Goal: Entertainment & Leisure: Consume media (video, audio)

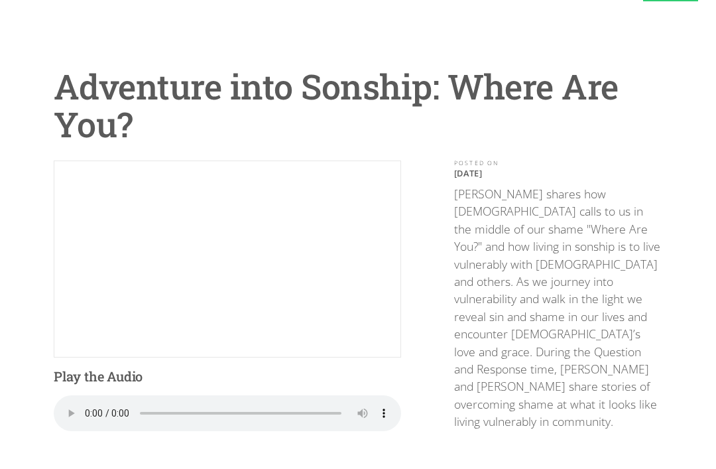
scroll to position [65, 0]
click at [89, 408] on audio "Your browser does not support the audio element." at bounding box center [227, 413] width 347 height 36
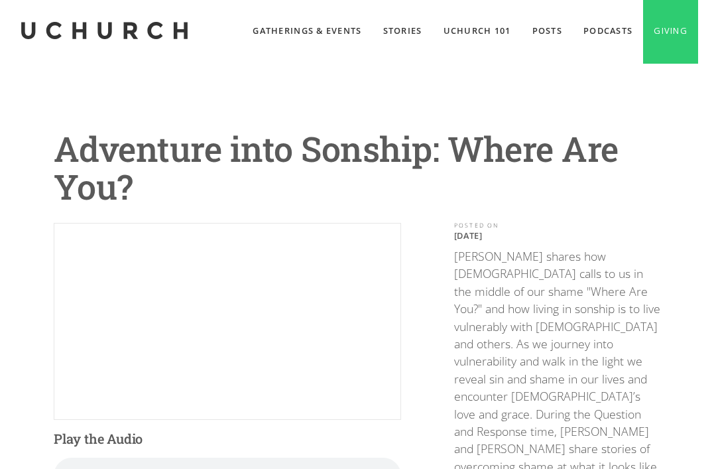
scroll to position [0, 0]
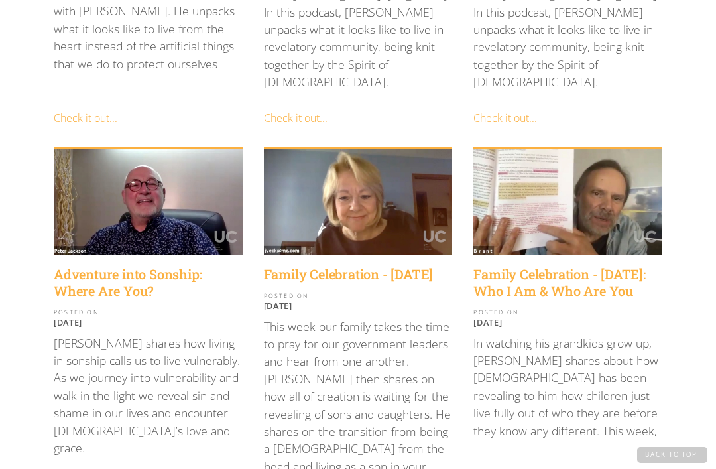
scroll to position [999, 0]
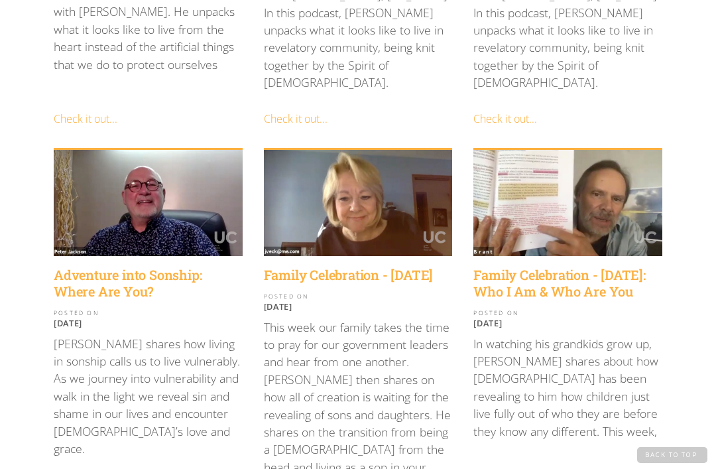
click at [116, 266] on h4 "Adventure into Sonship: Where Are You?" at bounding box center [148, 282] width 189 height 33
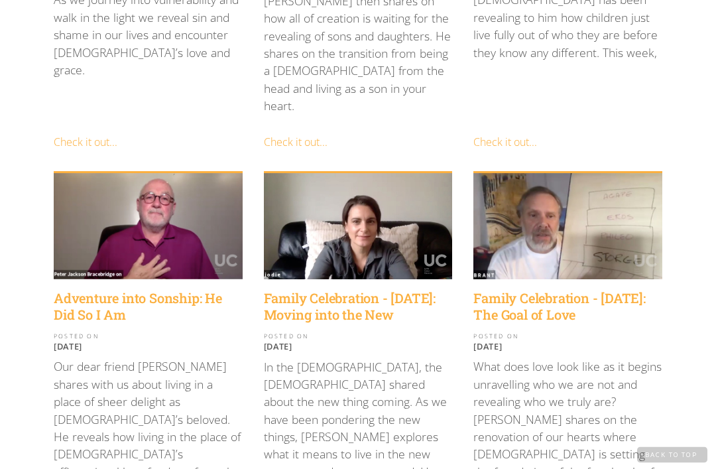
scroll to position [1377, 0]
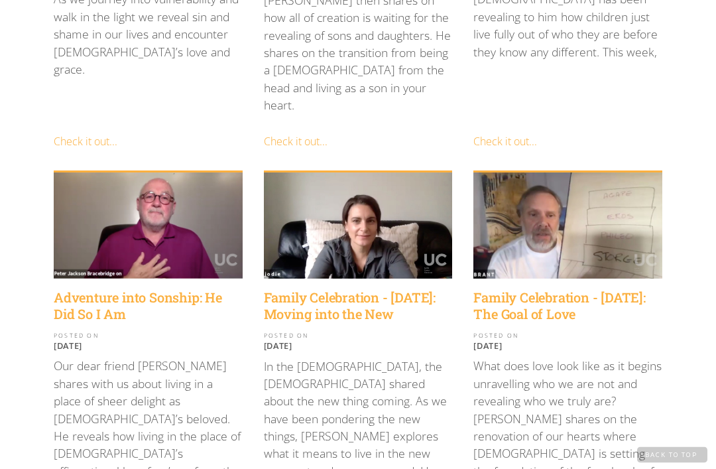
click at [147, 290] on h4 "Adventure into Sonship: He Did So I Am" at bounding box center [148, 306] width 189 height 33
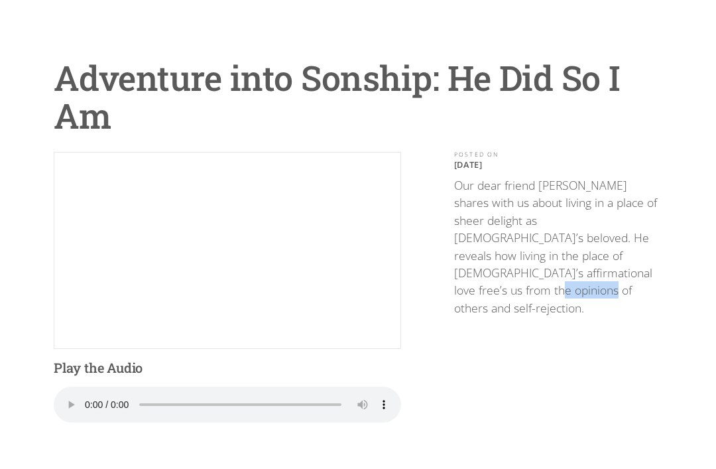
scroll to position [74, 0]
click at [626, 370] on div "POSTED ON November 11, 2020 Our dear friend Peter Jackson shares with us about …" at bounding box center [558, 302] width 208 height 300
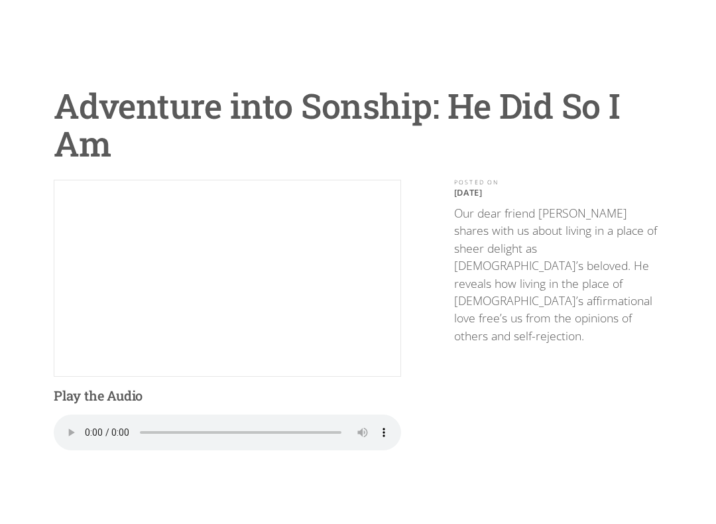
scroll to position [13, 0]
